Goal: Transaction & Acquisition: Purchase product/service

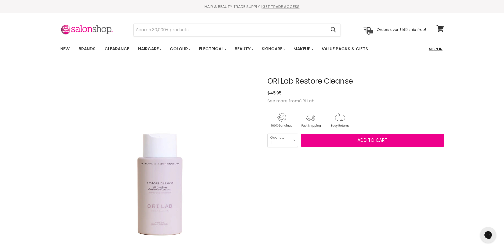
click at [434, 49] on link "Sign In" at bounding box center [436, 48] width 20 height 11
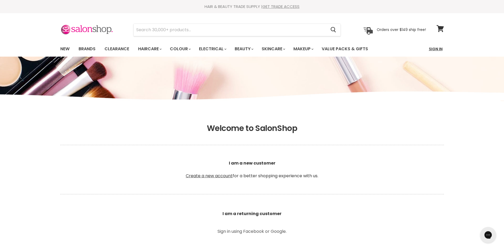
click at [433, 48] on link "Sign In" at bounding box center [436, 48] width 20 height 11
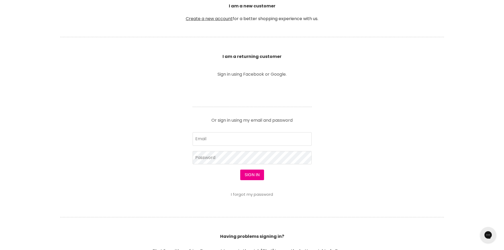
scroll to position [159, 0]
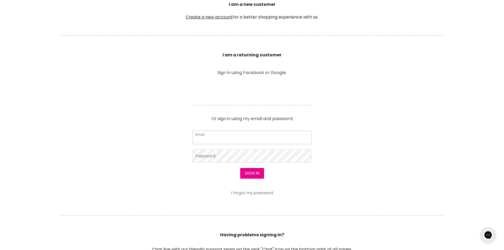
click at [213, 136] on input "Email" at bounding box center [252, 137] width 119 height 13
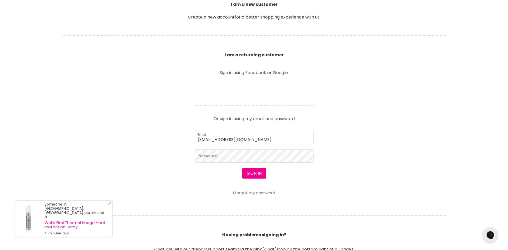
scroll to position [159, 0]
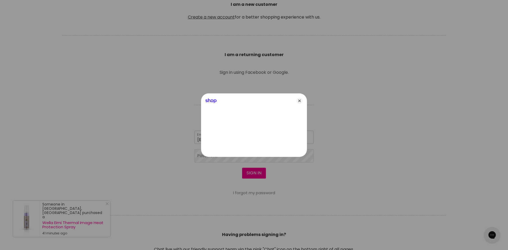
type input "familynoon@bigpond.com"
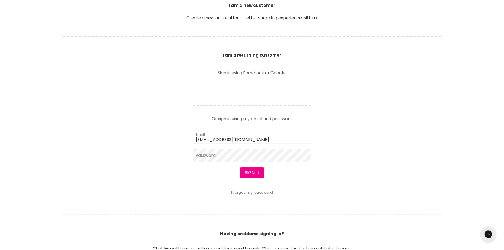
scroll to position [159, 0]
click at [253, 174] on button "Sign in" at bounding box center [252, 173] width 24 height 11
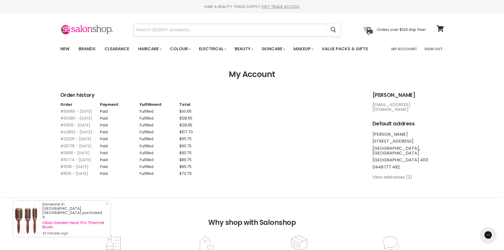
click at [147, 28] on input "Search" at bounding box center [230, 30] width 193 height 12
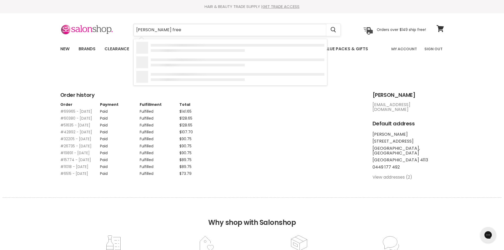
type input "paul mitchell freez"
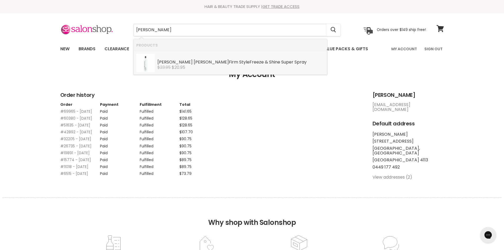
click at [188, 64] on div "Paul Mitchell Firm Style Freez e & Shine Super Spray" at bounding box center [241, 63] width 167 height 6
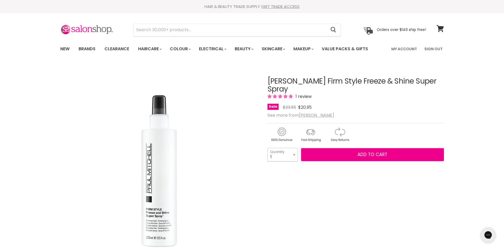
click at [295, 155] on select "1 2 3 4 5 6 7 8 9 10+" at bounding box center [283, 154] width 30 height 13
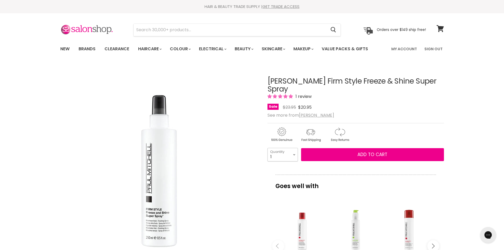
select select "6"
click at [268, 148] on select "1 2 3 4 5 6 7 8 9 10+" at bounding box center [283, 154] width 30 height 13
type input "6"
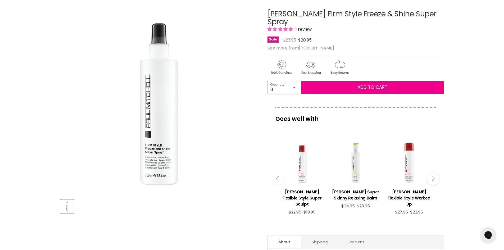
scroll to position [79, 0]
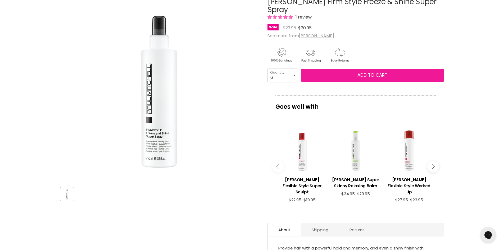
click at [363, 78] on span "Add to cart" at bounding box center [373, 75] width 30 height 6
click at [363, 76] on span "Add to cart" at bounding box center [373, 75] width 30 height 6
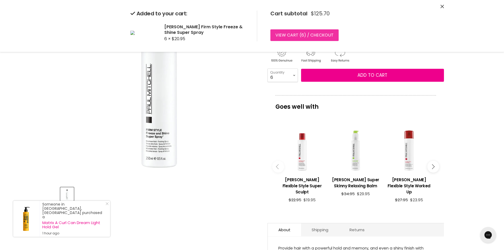
click at [299, 36] on link "View cart ( 6 ) / Checkout" at bounding box center [305, 35] width 68 height 12
